Goal: Task Accomplishment & Management: Manage account settings

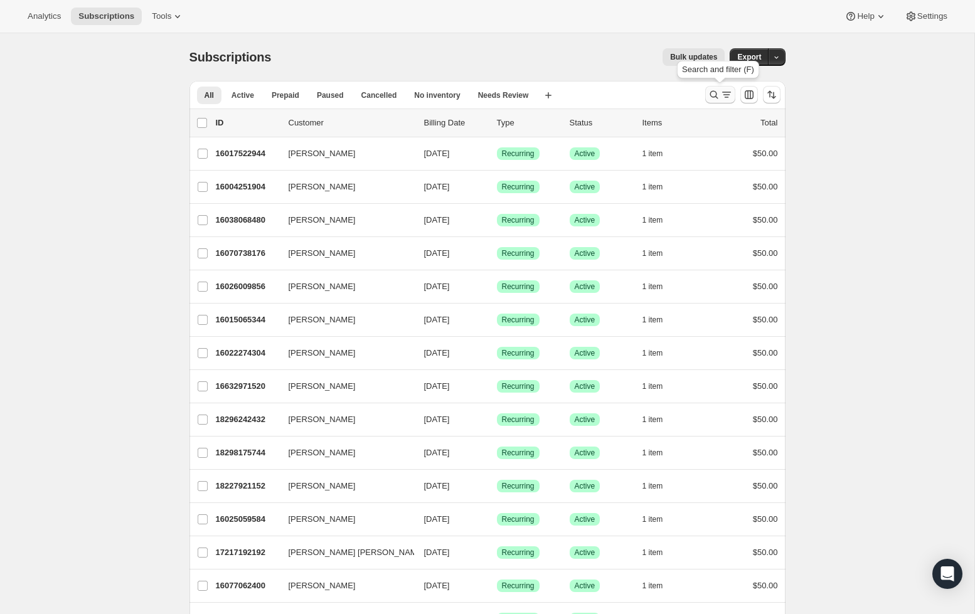
click at [717, 96] on icon "Search and filter results" at bounding box center [714, 94] width 13 height 13
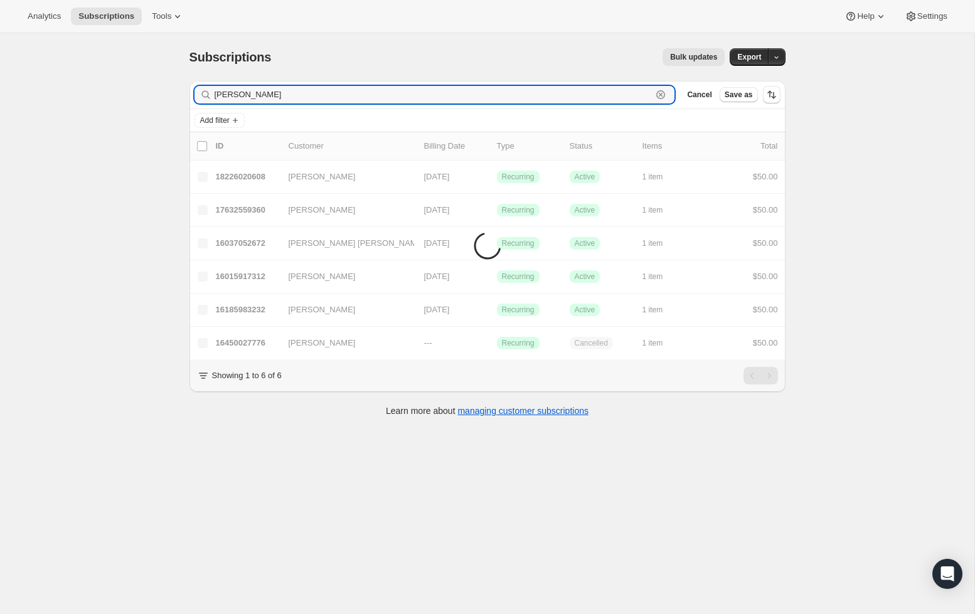
scroll to position [1, 0]
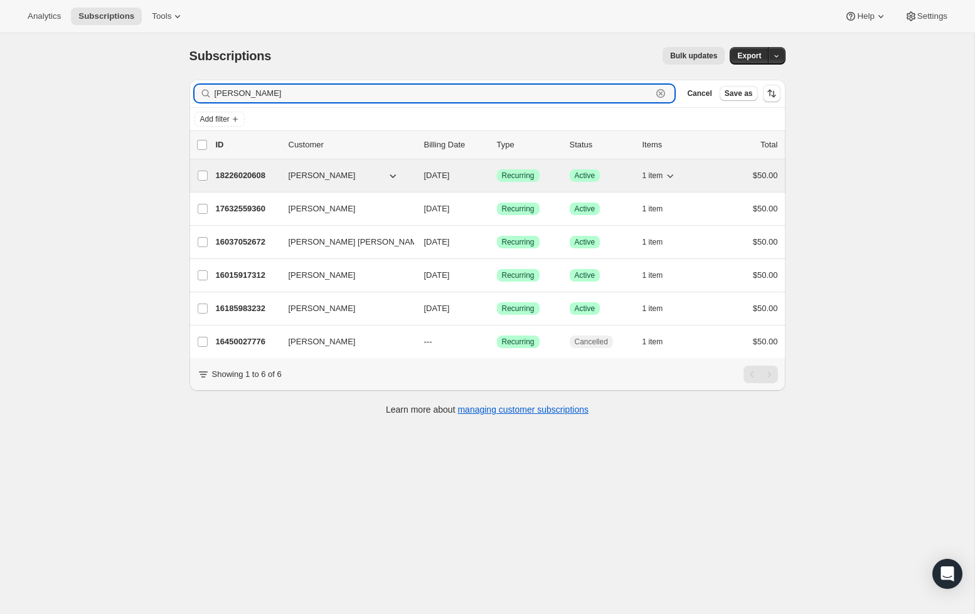
type input "[PERSON_NAME]"
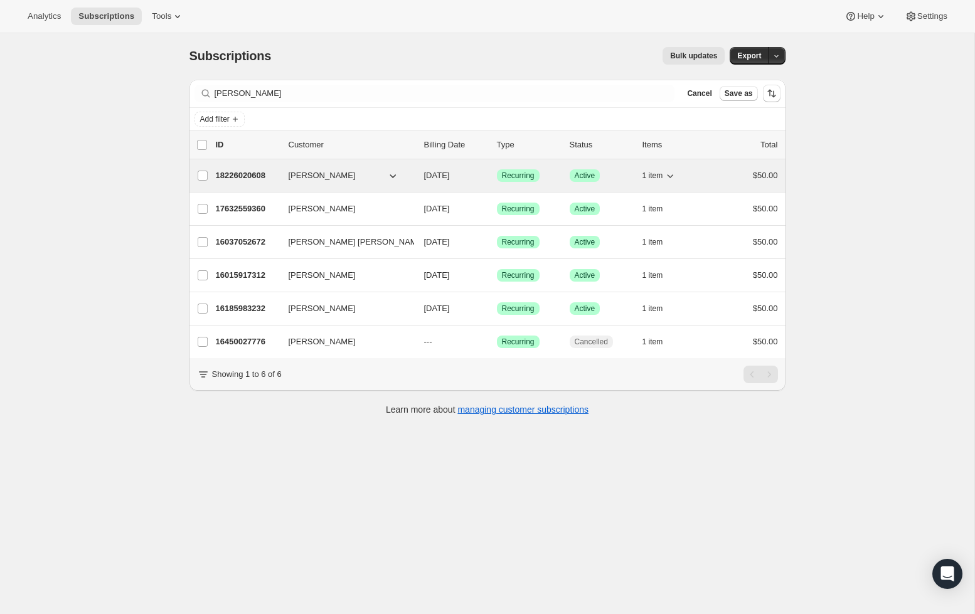
click at [589, 175] on span "Active" at bounding box center [585, 176] width 21 height 10
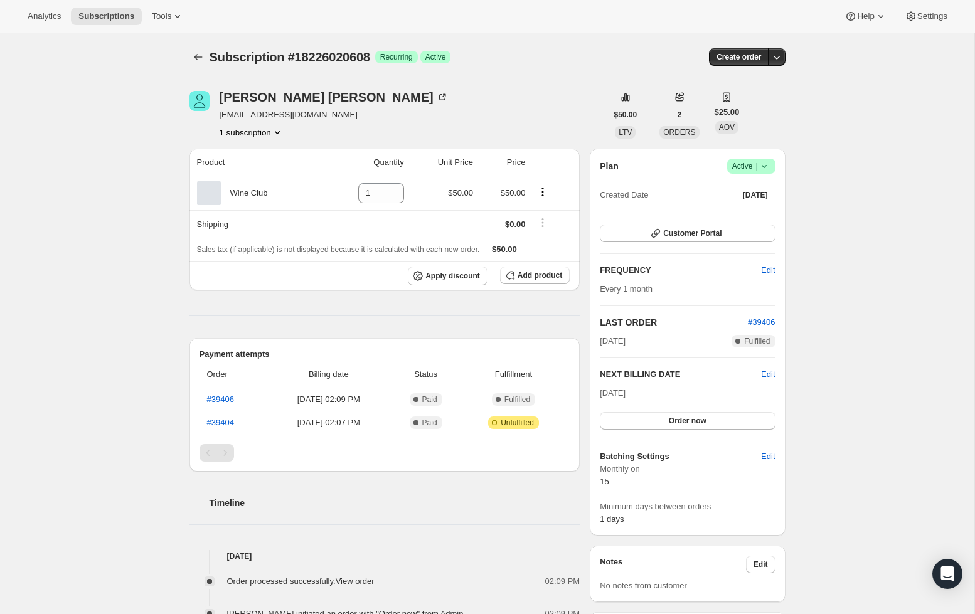
click at [770, 168] on icon at bounding box center [764, 166] width 13 height 13
click at [779, 215] on span "Cancel subscription" at bounding box center [747, 212] width 71 height 9
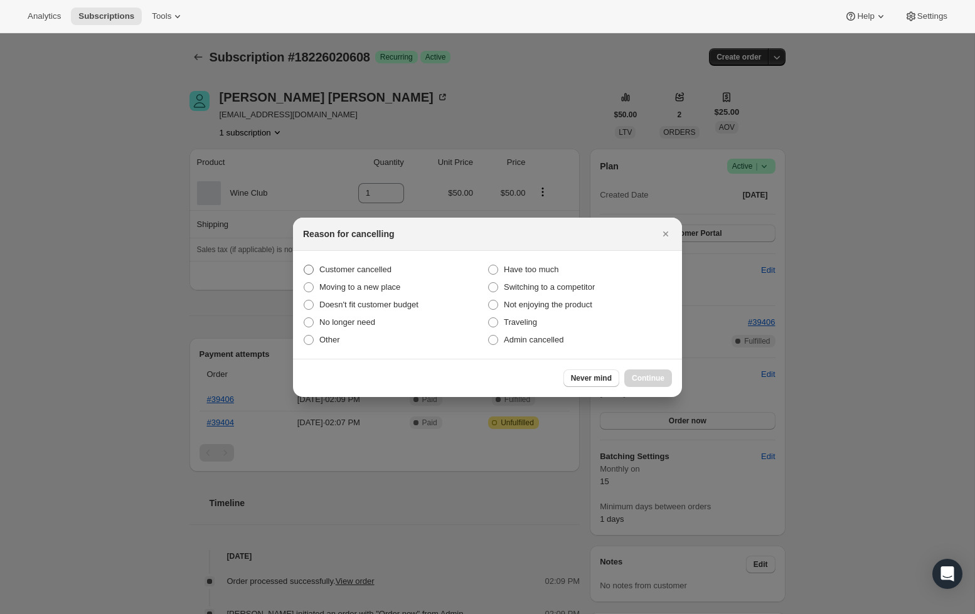
drag, startPoint x: 307, startPoint y: 269, endPoint x: 315, endPoint y: 272, distance: 7.9
click at [307, 270] on span ":rbu:" at bounding box center [309, 270] width 10 height 10
click at [304, 265] on input "Customer cancelled" at bounding box center [304, 265] width 1 height 1
radio input "true"
click at [634, 379] on span "Continue" at bounding box center [648, 378] width 33 height 10
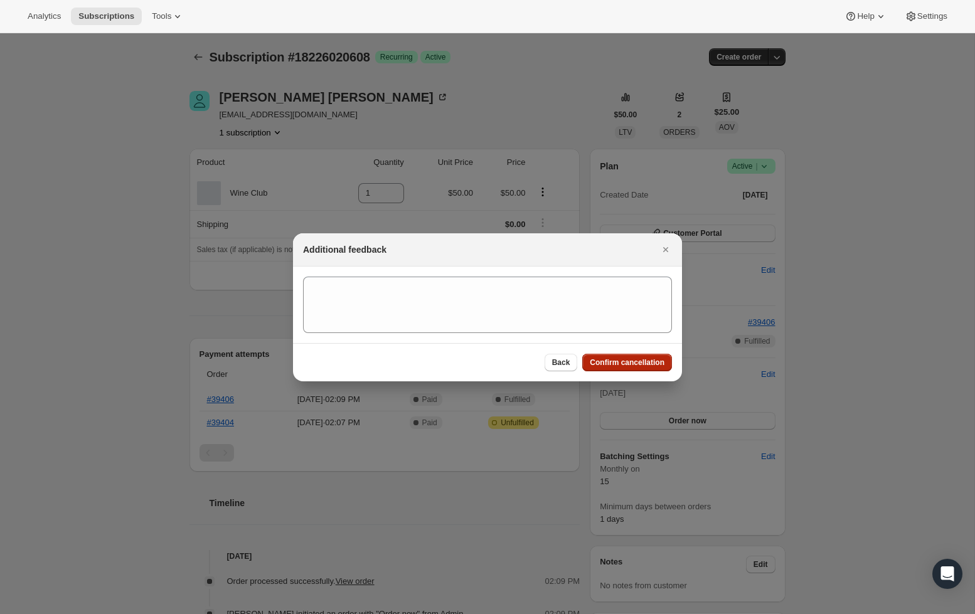
click at [624, 363] on span "Confirm cancellation" at bounding box center [627, 363] width 75 height 10
